Goal: Find specific page/section: Find specific page/section

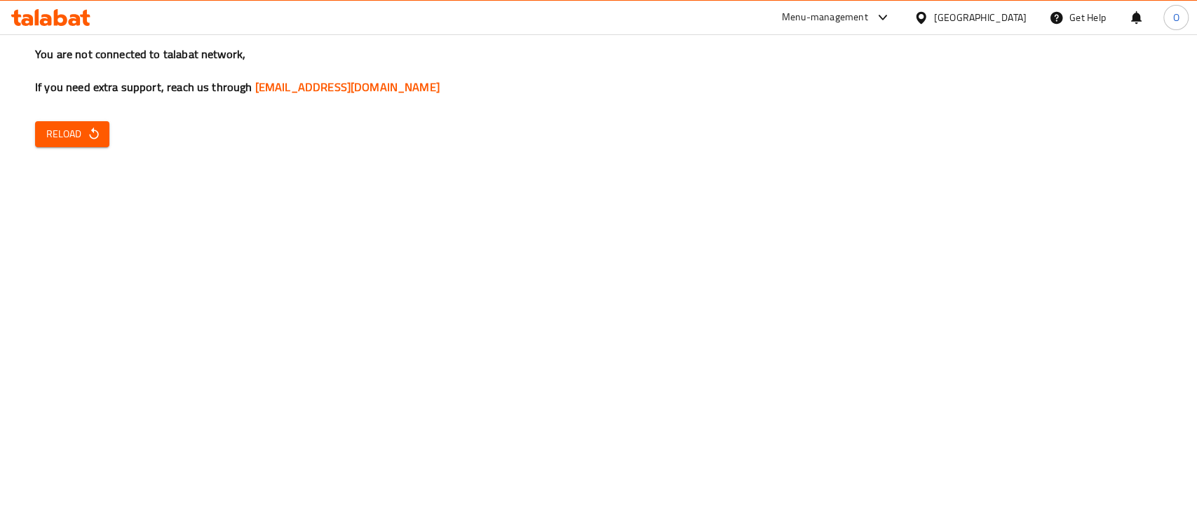
click at [88, 146] on button "Reload" at bounding box center [72, 134] width 74 height 26
click at [100, 139] on icon "button" at bounding box center [94, 134] width 14 height 14
click at [76, 127] on span "Reload" at bounding box center [72, 135] width 52 height 18
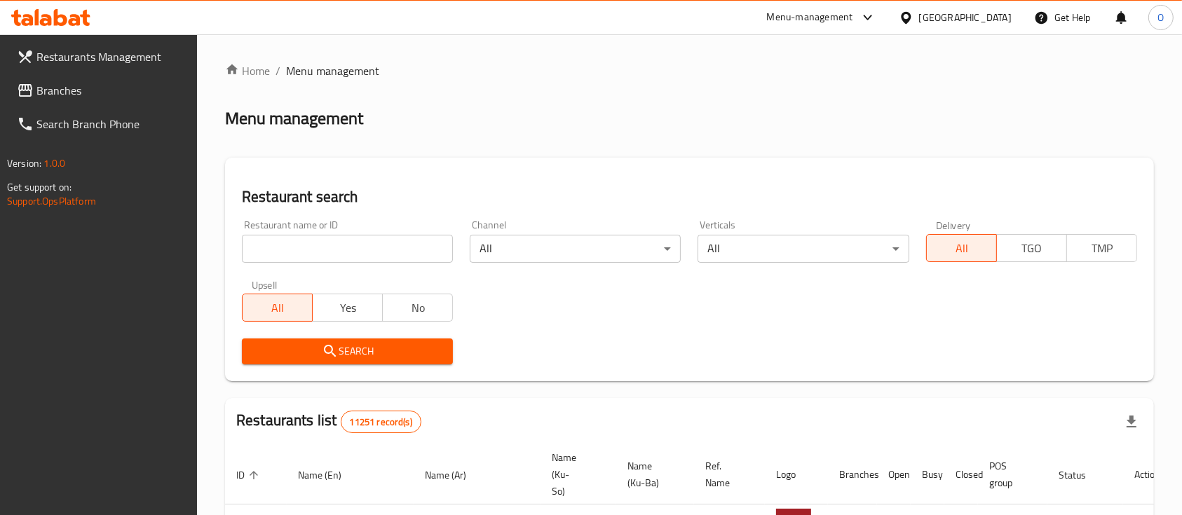
click at [65, 98] on span "Branches" at bounding box center [111, 90] width 150 height 17
click at [72, 89] on span "Branches" at bounding box center [104, 90] width 163 height 17
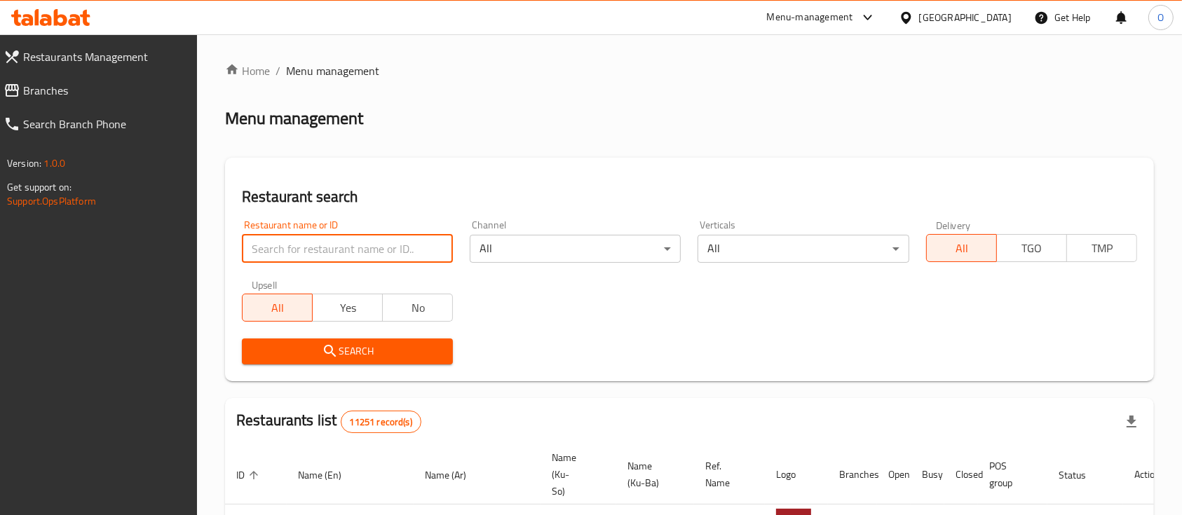
click at [349, 240] on input "search" at bounding box center [347, 249] width 211 height 28
paste input "703651"
type input "703651"
click button "Search" at bounding box center [347, 352] width 211 height 26
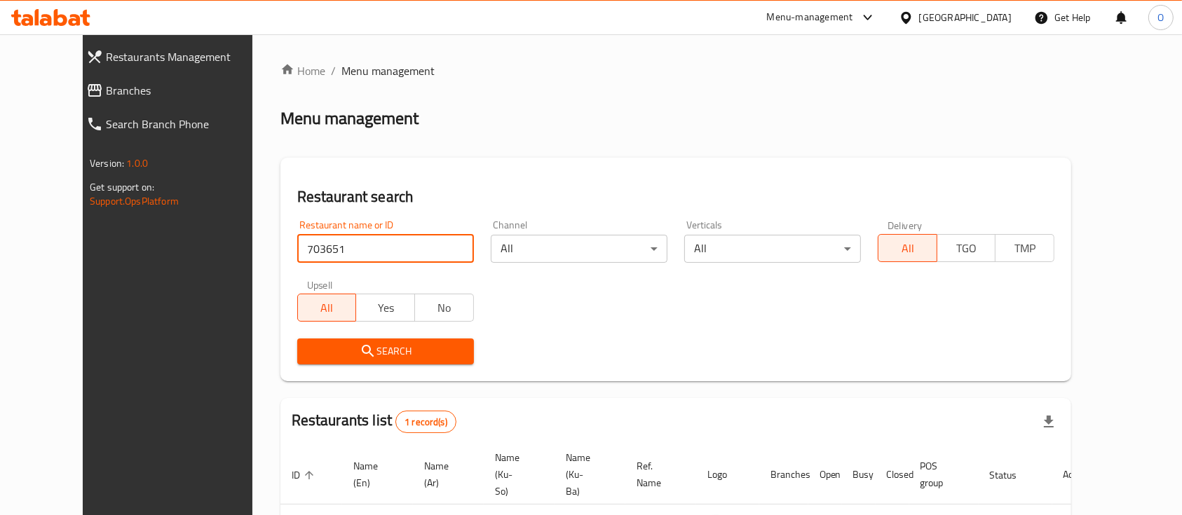
scroll to position [97, 0]
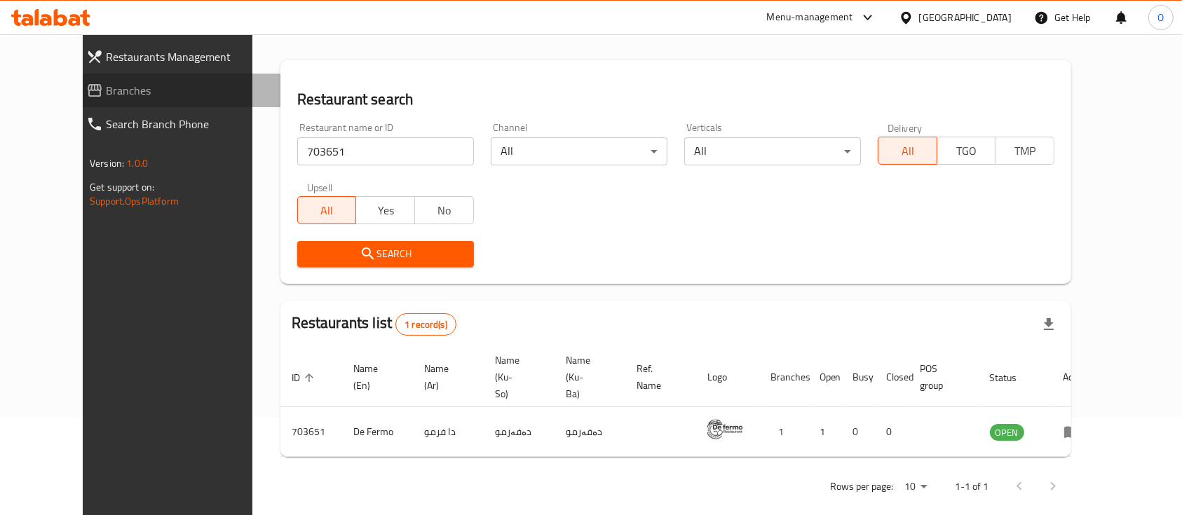
click at [106, 93] on span "Branches" at bounding box center [187, 90] width 163 height 17
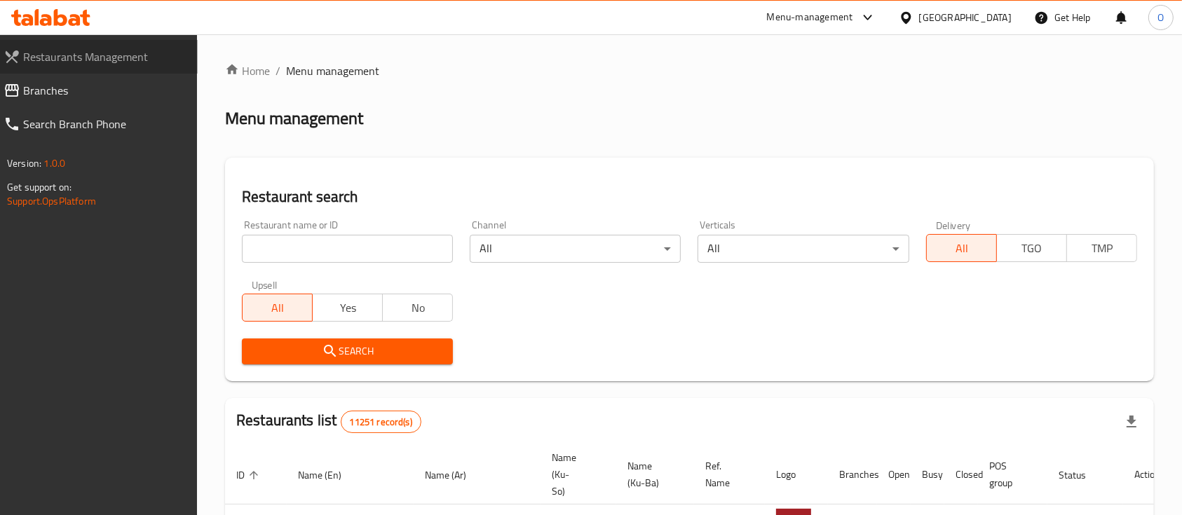
click at [82, 60] on span "Restaurants Management" at bounding box center [104, 56] width 163 height 17
